Goal: Obtain resource: Download file/media

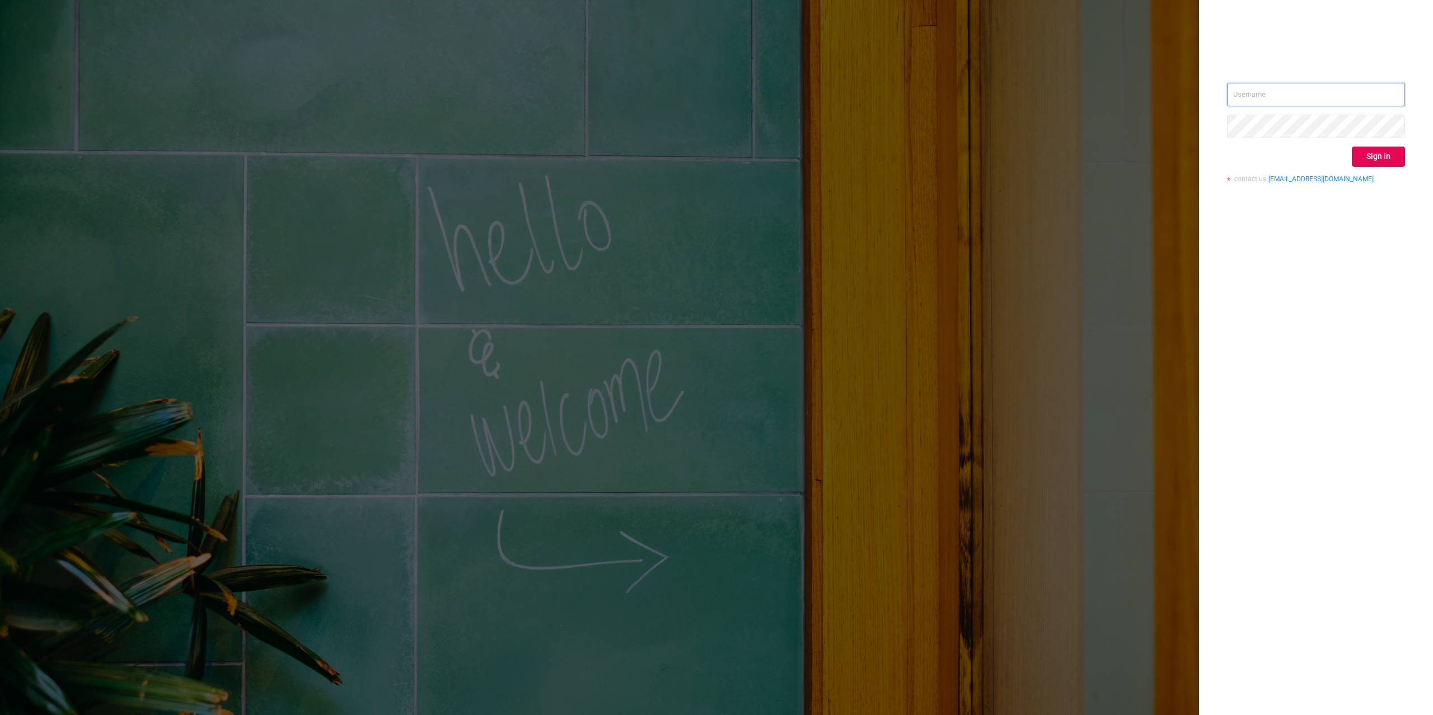
click at [1398, 84] on input "text" at bounding box center [1316, 95] width 178 height 24
click at [1338, 104] on input "text" at bounding box center [1316, 95] width 178 height 24
click at [1375, 95] on input "text" at bounding box center [1316, 95] width 178 height 24
click at [1398, 91] on input "text" at bounding box center [1316, 95] width 178 height 24
click at [1317, 307] on div "Sign in contact us info@protected.media" at bounding box center [1316, 357] width 234 height 715
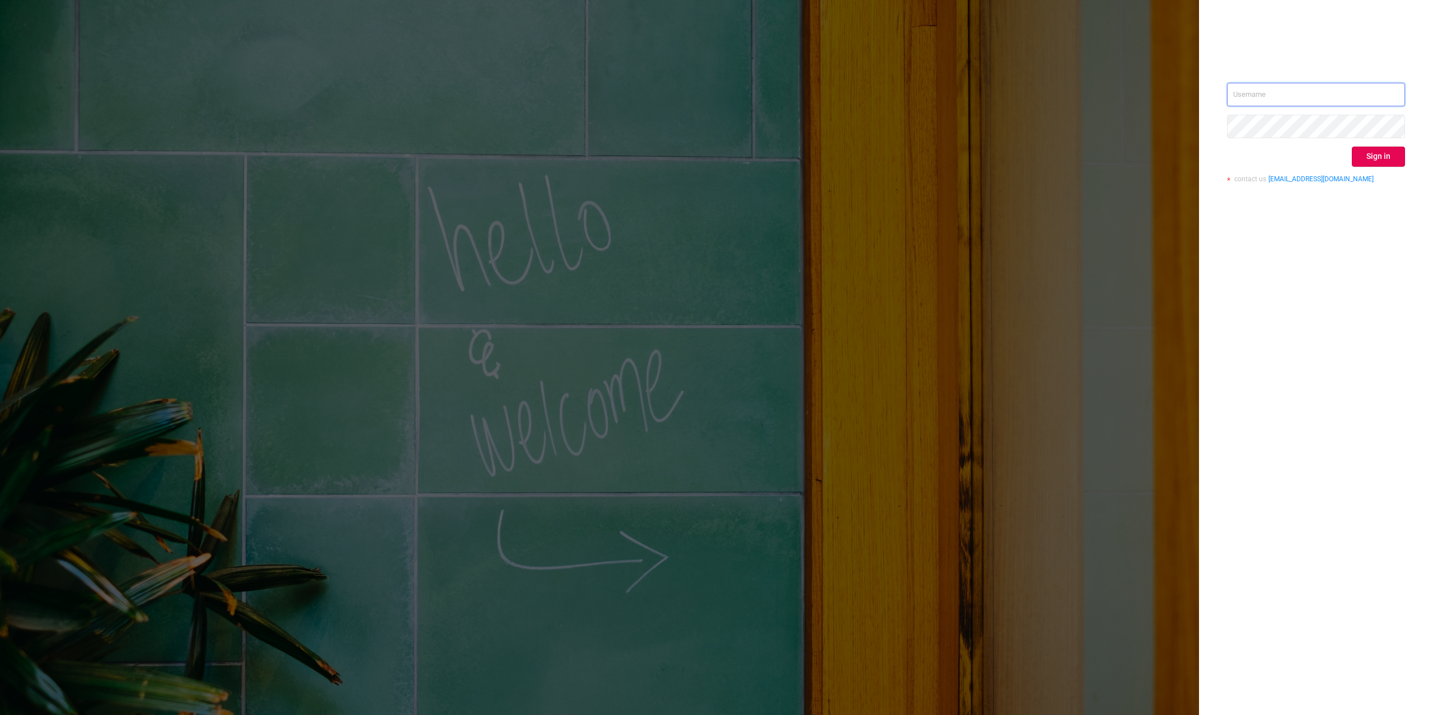
click at [1384, 83] on input "text" at bounding box center [1316, 95] width 178 height 24
click at [1390, 92] on input "text" at bounding box center [1316, 95] width 178 height 24
click at [1384, 83] on input "text" at bounding box center [1316, 95] width 178 height 24
click at [1377, 92] on input "text" at bounding box center [1316, 95] width 178 height 24
click at [1306, 113] on div "Sign in contact us info@protected.media" at bounding box center [1316, 137] width 178 height 109
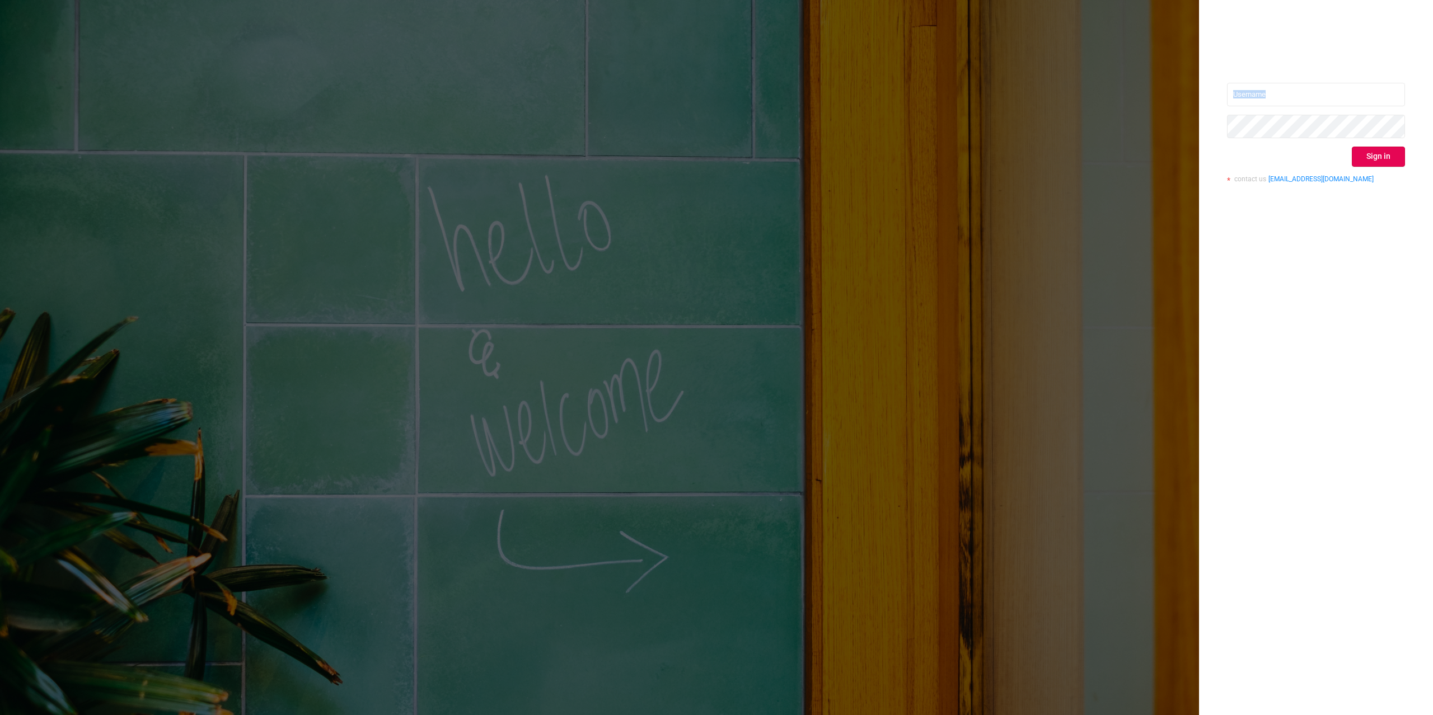
click at [1342, 105] on div "Sign in contact us info@protected.media" at bounding box center [1316, 137] width 178 height 109
click at [1337, 99] on input "text" at bounding box center [1316, 95] width 178 height 24
click at [1391, 88] on input "text" at bounding box center [1316, 95] width 178 height 24
click at [1227, 48] on div at bounding box center [1316, 47] width 178 height 16
click at [1260, 57] on div "Sign in contact us info@protected.media" at bounding box center [1316, 357] width 234 height 715
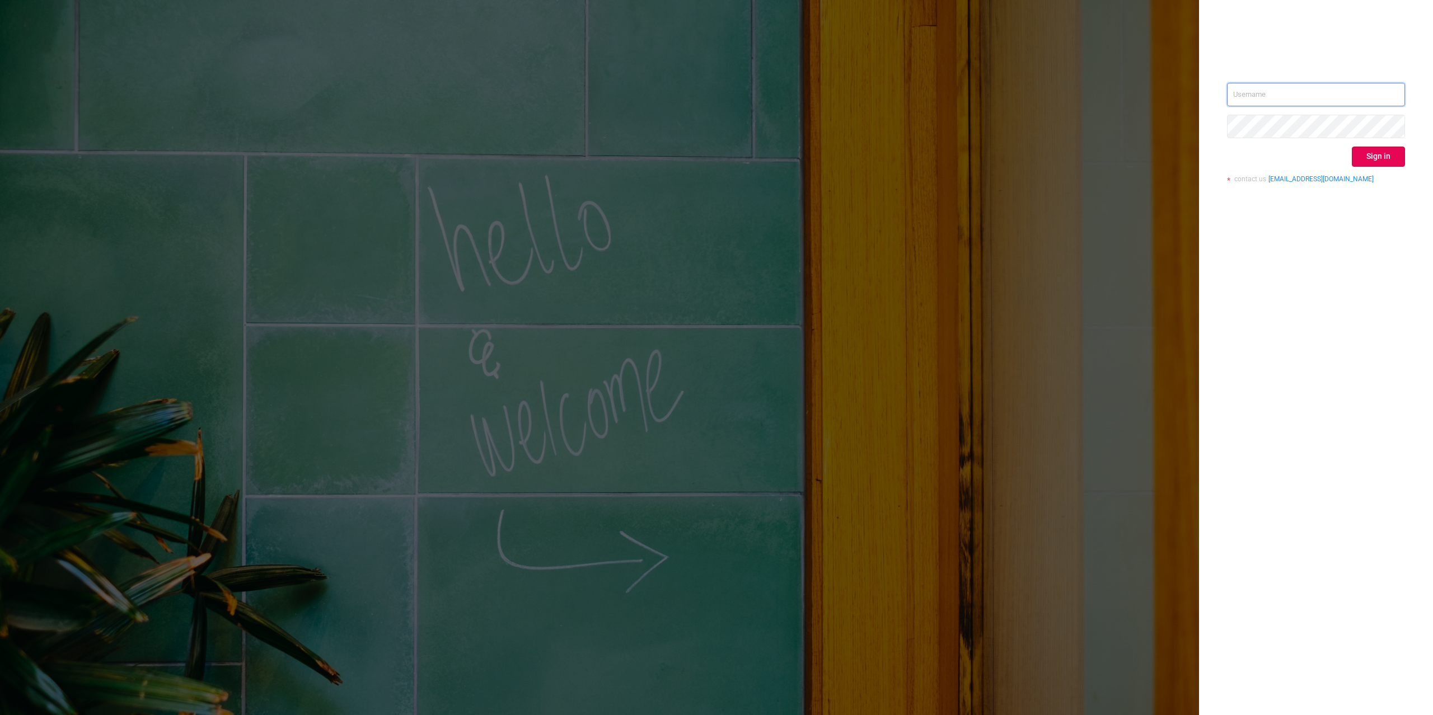
click at [1376, 90] on input "text" at bounding box center [1316, 95] width 178 height 24
click at [1377, 95] on input "text" at bounding box center [1316, 95] width 178 height 24
click at [1325, 97] on input "text" at bounding box center [1316, 95] width 178 height 24
type input "[PERSON_NAME][EMAIL_ADDRESS][DOMAIN_NAME]"
click at [1383, 156] on button "Sign in" at bounding box center [1378, 157] width 53 height 20
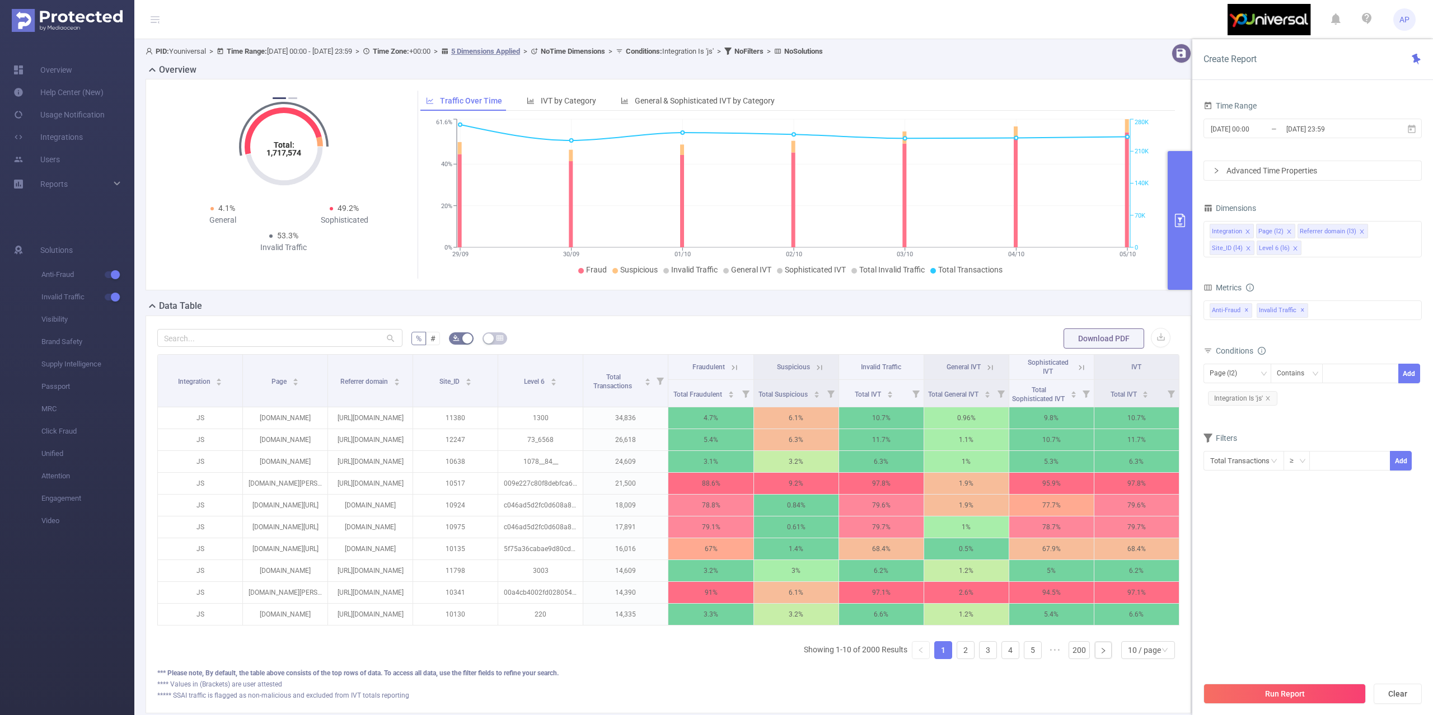
click at [436, 302] on div "Data Table" at bounding box center [673, 308] width 1055 height 16
click at [602, 303] on div "Data Table" at bounding box center [673, 308] width 1055 height 16
click at [96, 184] on div "Reports" at bounding box center [67, 184] width 134 height 22
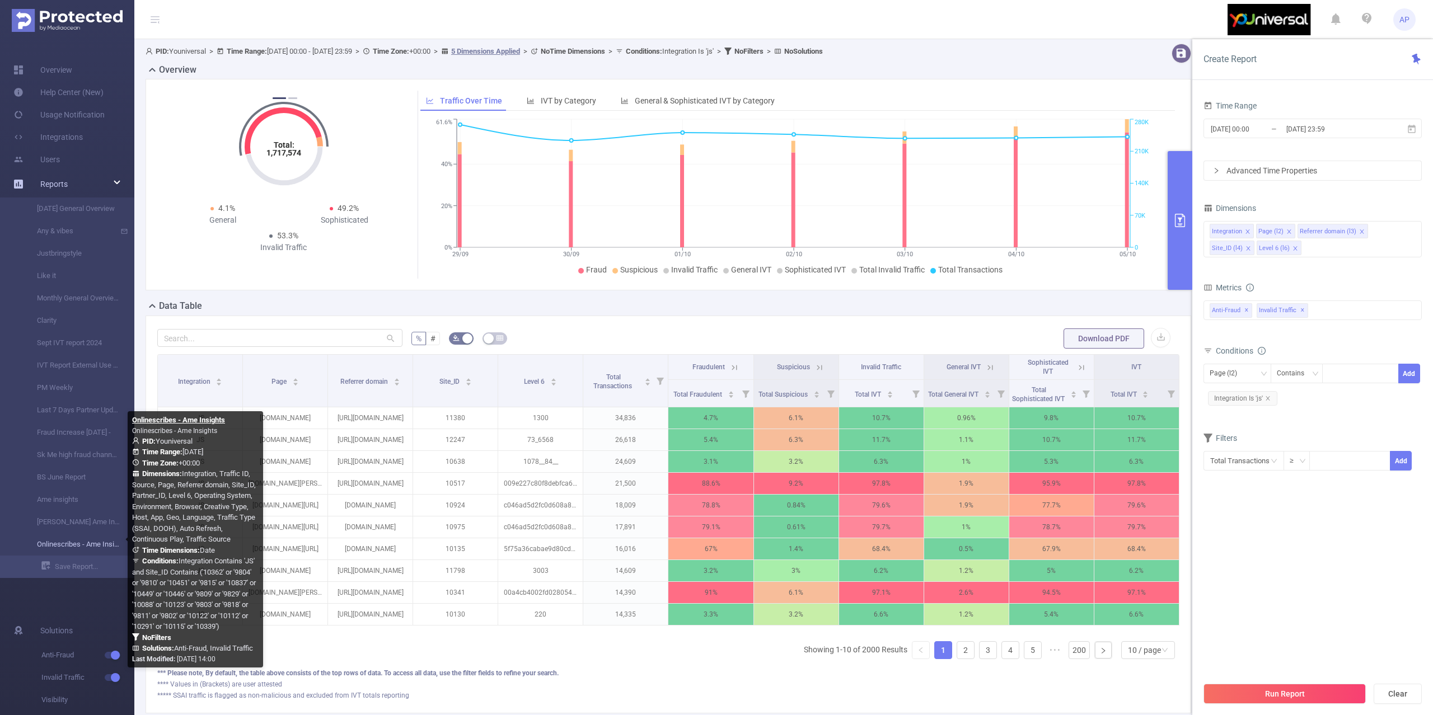
click at [69, 548] on link "Onlinescribes - Ame Insights" at bounding box center [71, 545] width 99 height 22
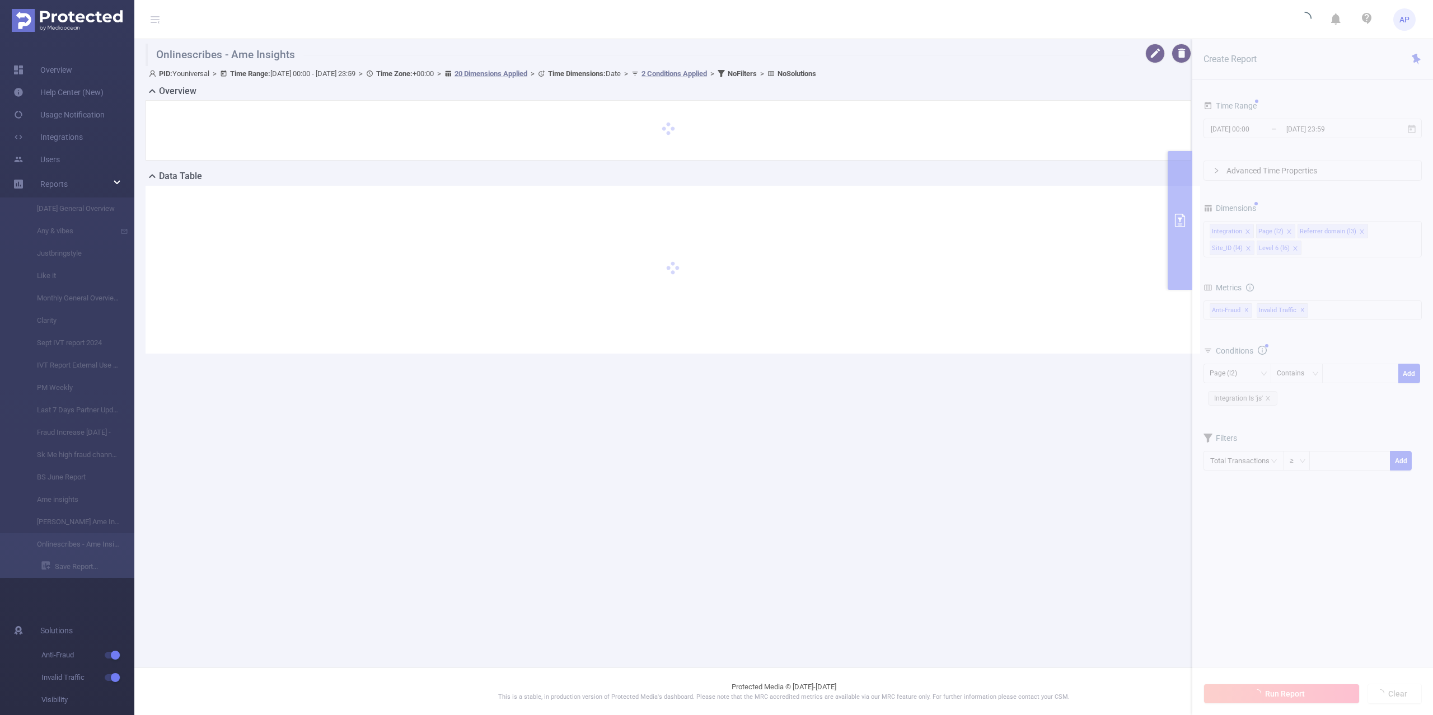
type input "[DATE] 00:00"
type input "[DATE] 23:59"
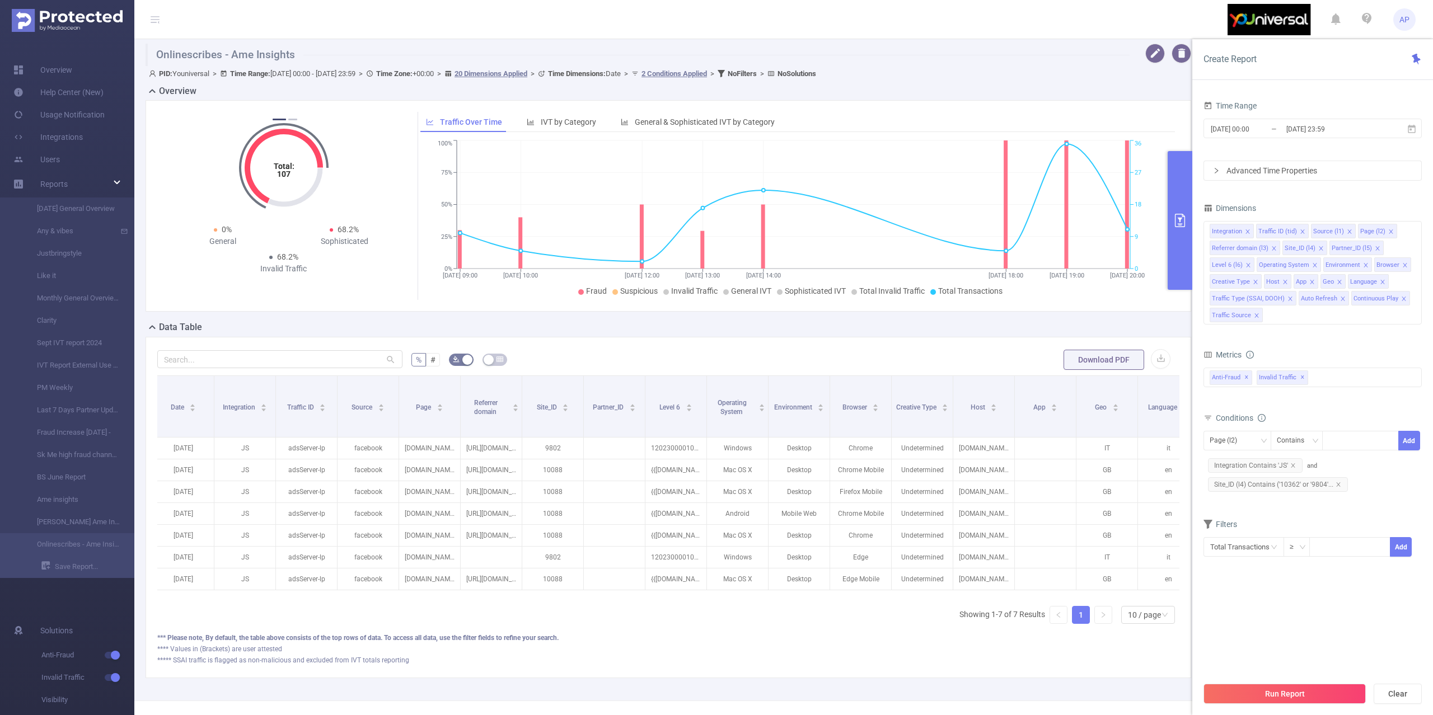
scroll to position [0, 7]
click at [1411, 132] on icon at bounding box center [1412, 129] width 10 height 10
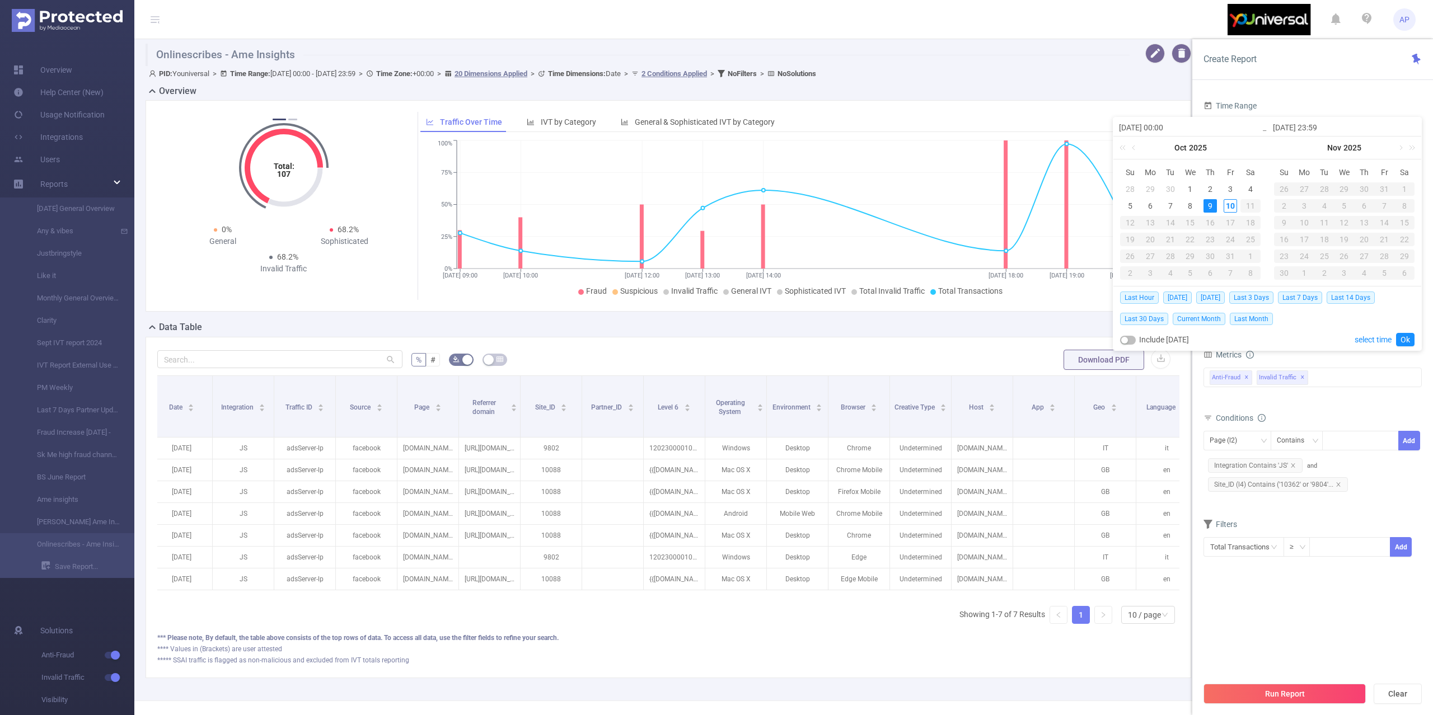
click at [1277, 78] on div "Create Report" at bounding box center [1312, 59] width 241 height 41
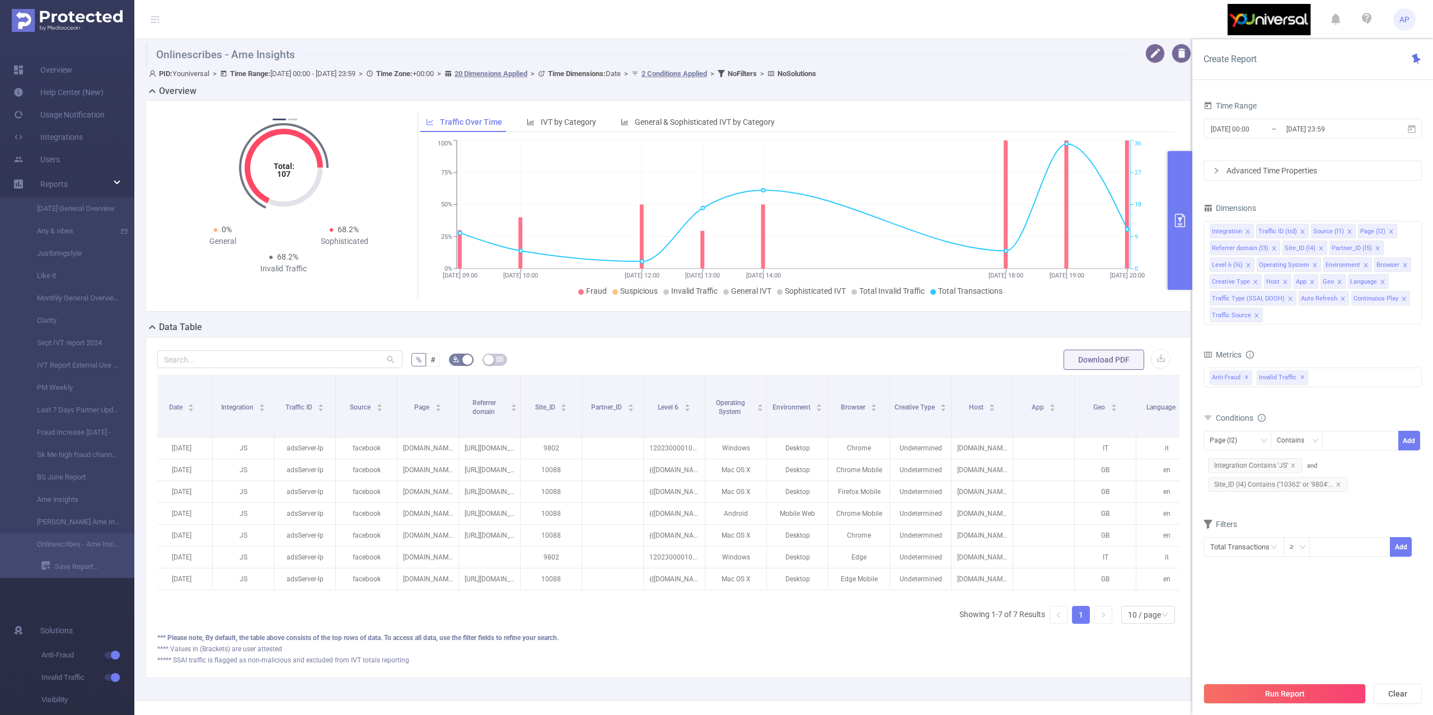
click at [1163, 354] on form "% # Download PDF" at bounding box center [668, 360] width 1022 height 22
click at [1154, 354] on button "button" at bounding box center [1161, 359] width 20 height 20
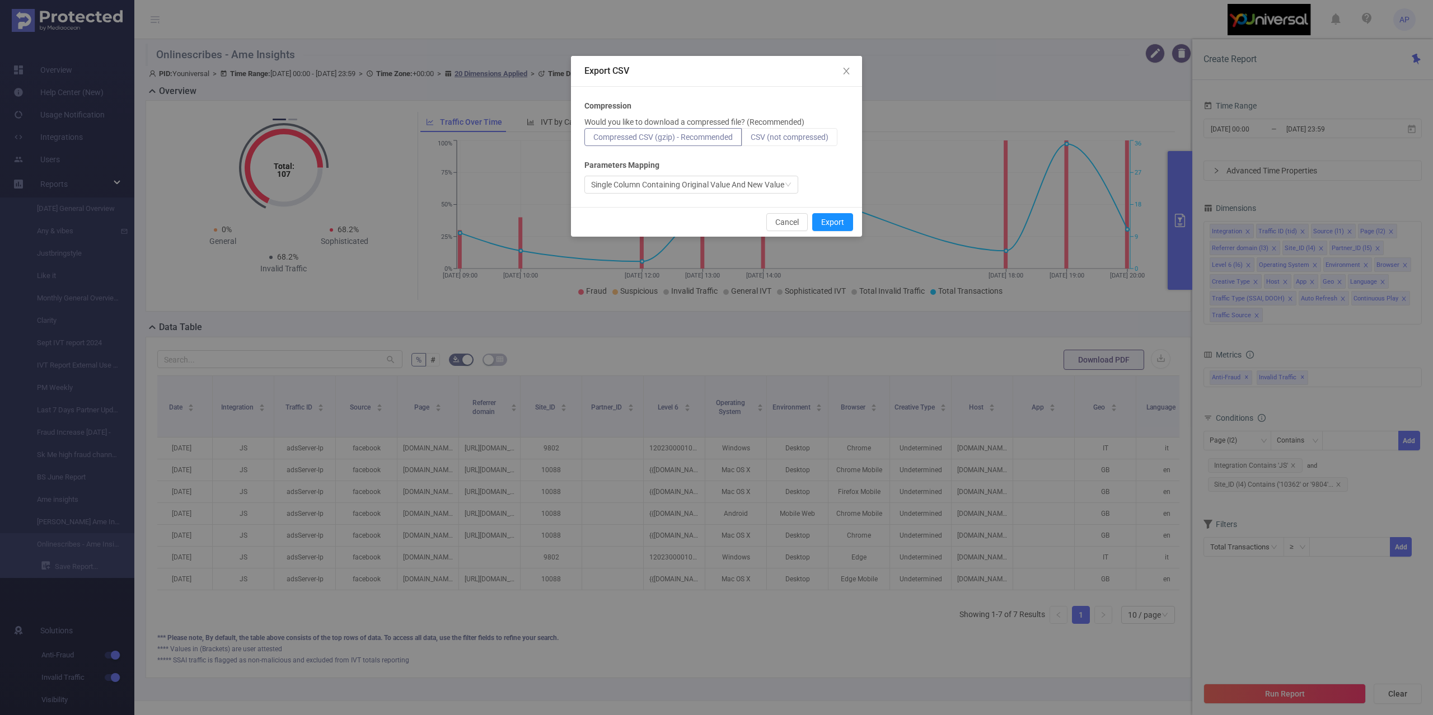
click at [776, 144] on label "CSV (not compressed)" at bounding box center [790, 137] width 96 height 18
click at [751, 140] on input "CSV (not compressed)" at bounding box center [751, 140] width 0 height 0
click at [787, 138] on span "CSV (not compressed)" at bounding box center [790, 137] width 78 height 9
click at [751, 140] on input "CSV (not compressed)" at bounding box center [751, 140] width 0 height 0
click at [830, 216] on button "Export" at bounding box center [832, 222] width 41 height 18
